Goal: Connect with others: Connect with other users

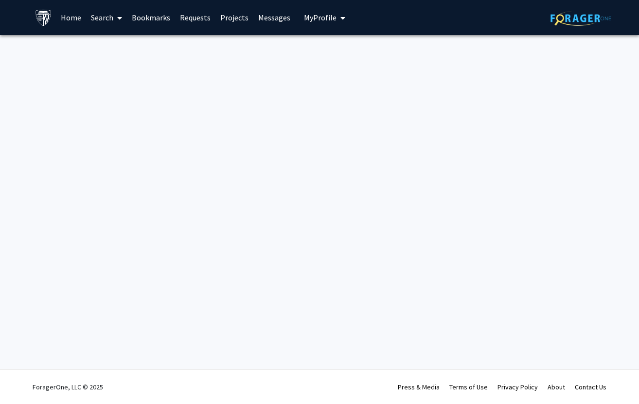
click at [327, 16] on span "My Profile" at bounding box center [320, 18] width 33 height 10
click at [248, 104] on div "Skip navigation Home Search Bookmarks Requests Projects Messages My Profile [PE…" at bounding box center [319, 202] width 639 height 404
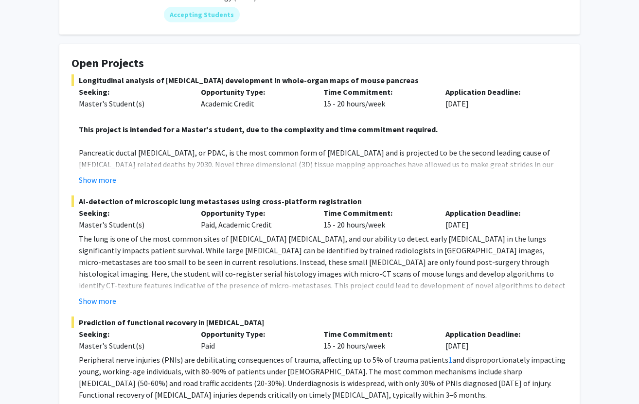
scroll to position [145, 0]
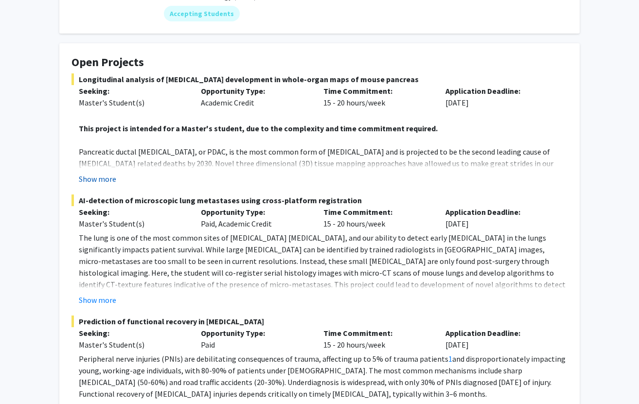
click at [101, 173] on button "Show more" at bounding box center [97, 179] width 37 height 12
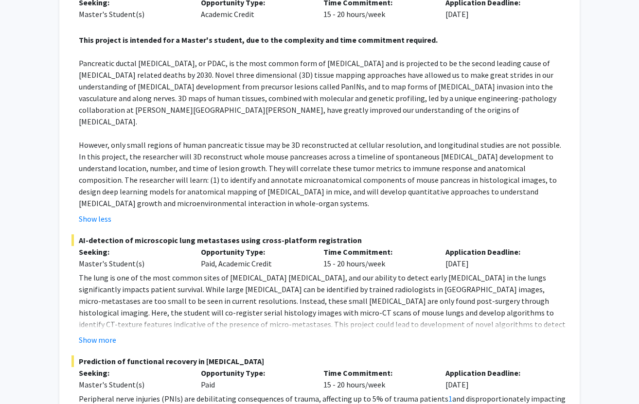
scroll to position [235, 0]
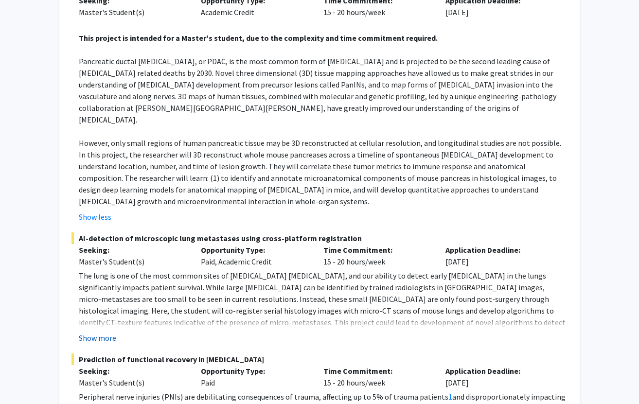
click at [90, 332] on button "Show more" at bounding box center [97, 338] width 37 height 12
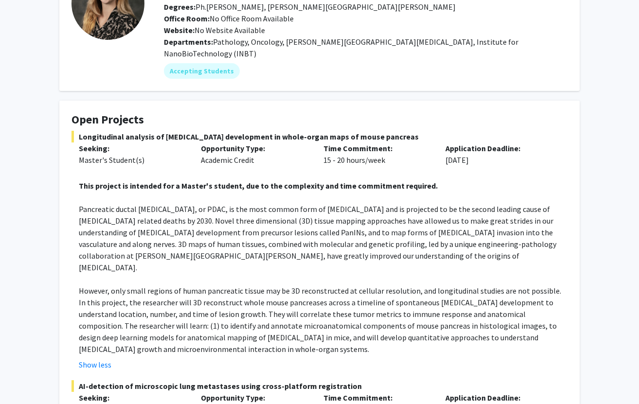
scroll to position [0, 0]
